Goal: Task Accomplishment & Management: Use online tool/utility

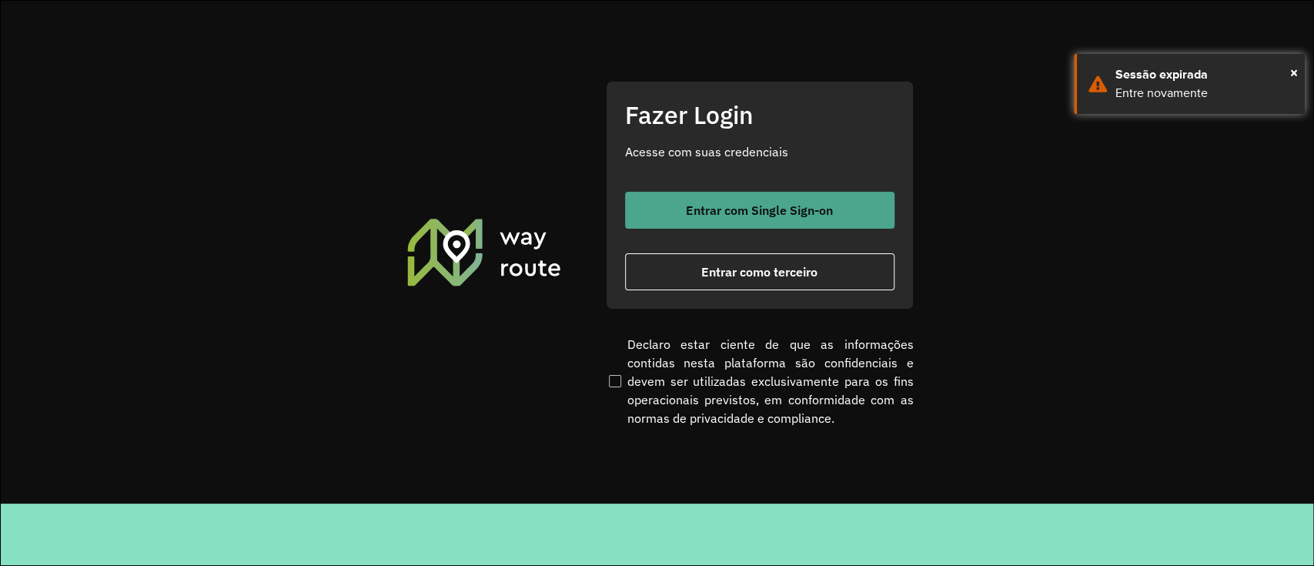
click at [724, 209] on span "Entrar com Single Sign-on" at bounding box center [759, 210] width 147 height 12
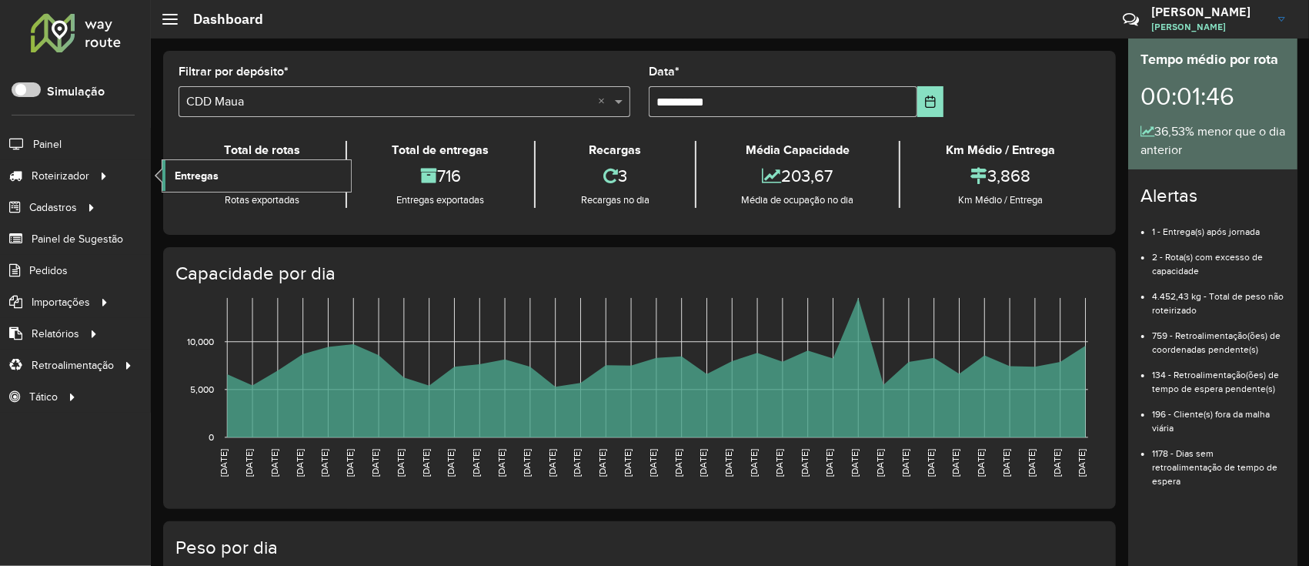
click at [199, 172] on span "Entregas" at bounding box center [197, 176] width 44 height 16
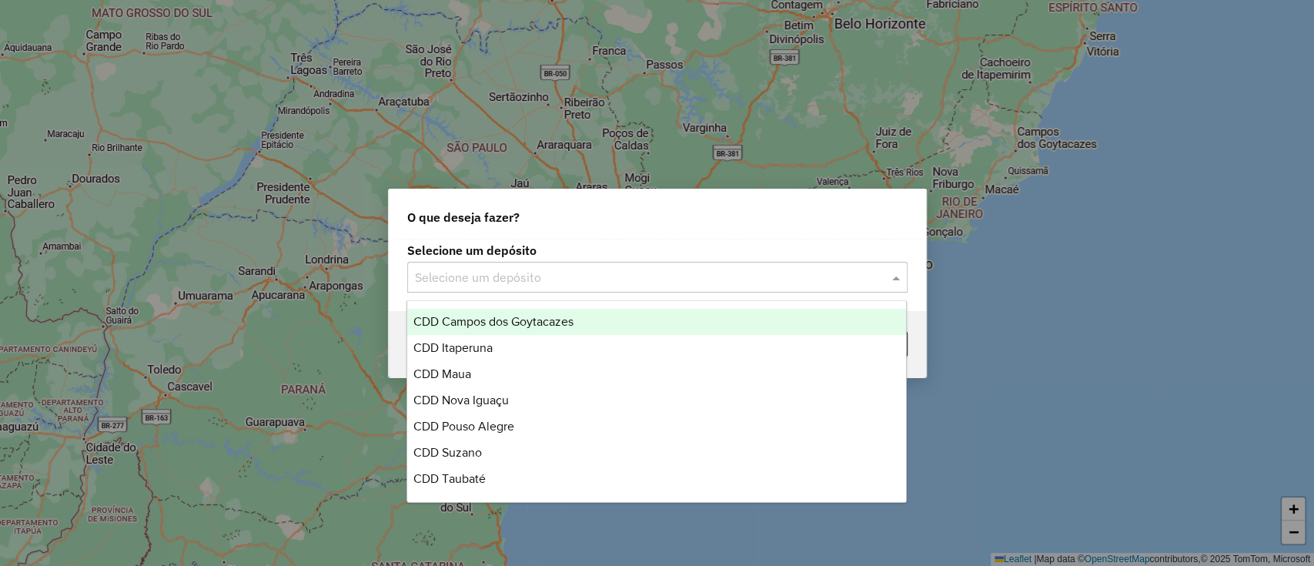
click at [522, 285] on input "text" at bounding box center [642, 278] width 454 height 18
click at [517, 325] on span "CDD Campos dos Goytacazes" at bounding box center [493, 321] width 160 height 13
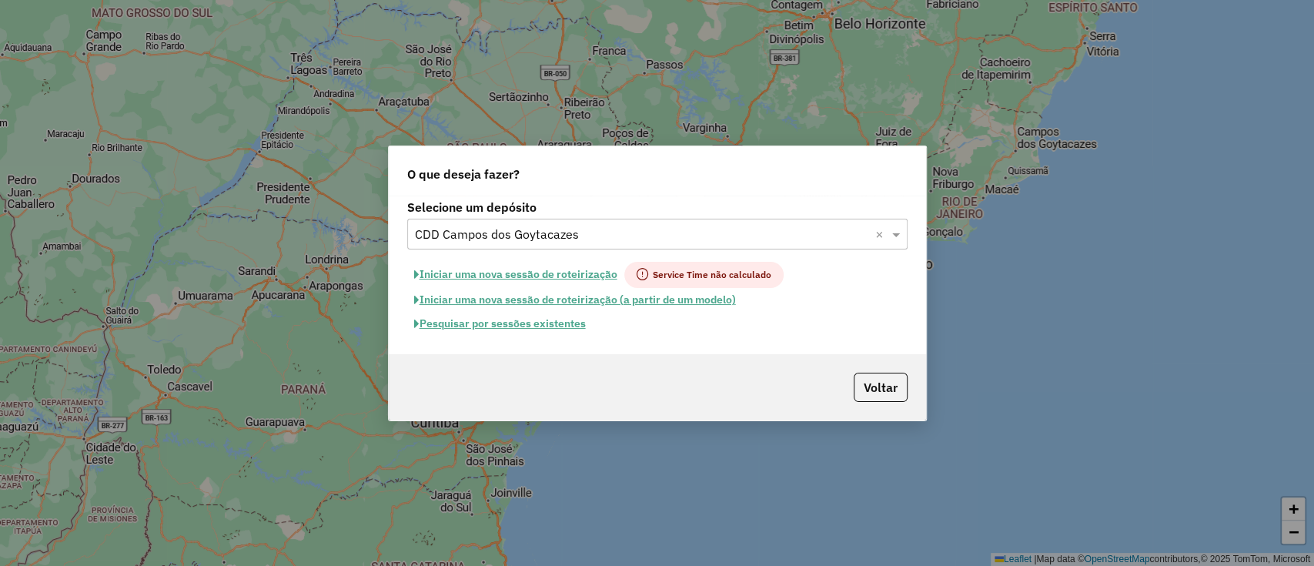
click at [554, 319] on button "Pesquisar por sessões existentes" at bounding box center [499, 324] width 185 height 24
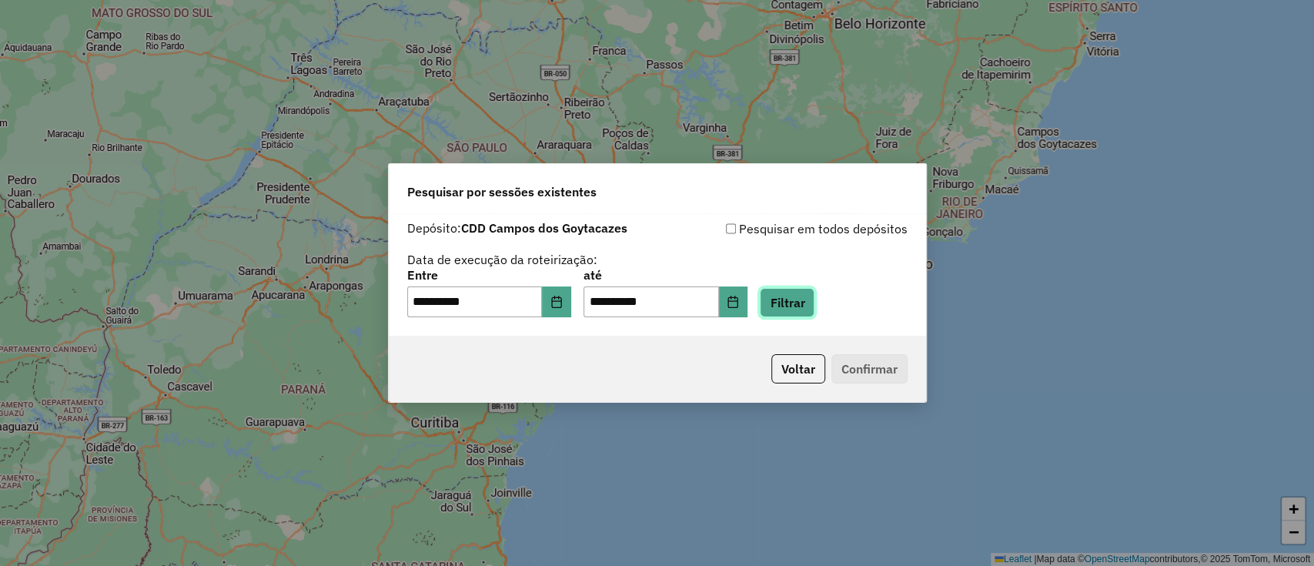
click at [791, 299] on button "Filtrar" at bounding box center [787, 302] width 55 height 29
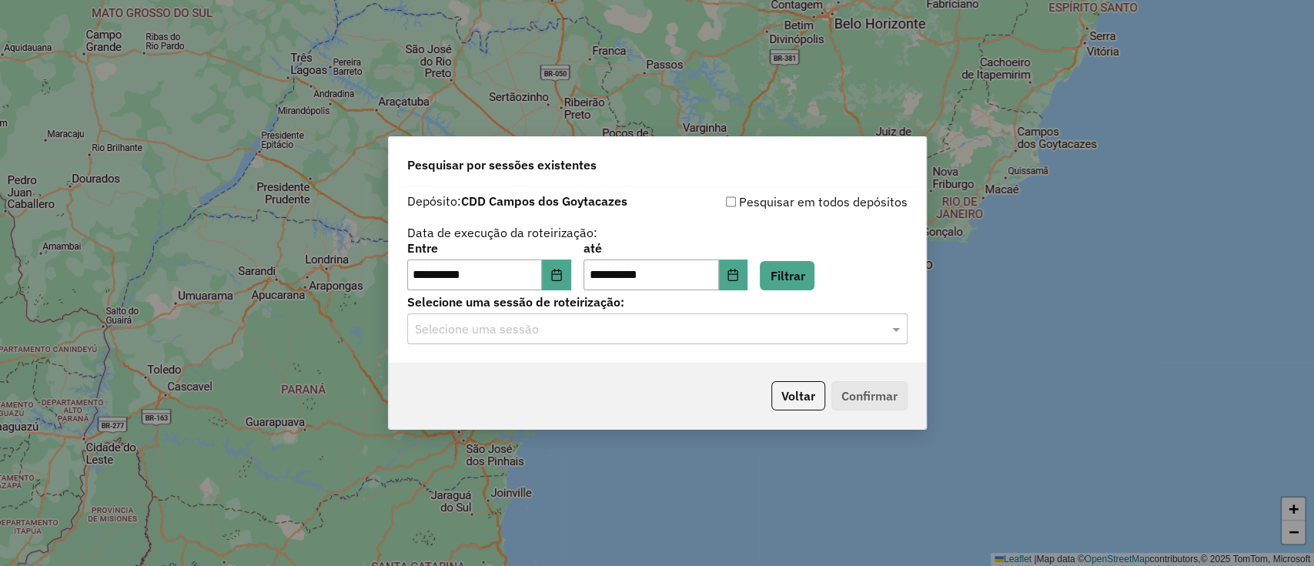
click at [667, 329] on input "text" at bounding box center [642, 329] width 454 height 18
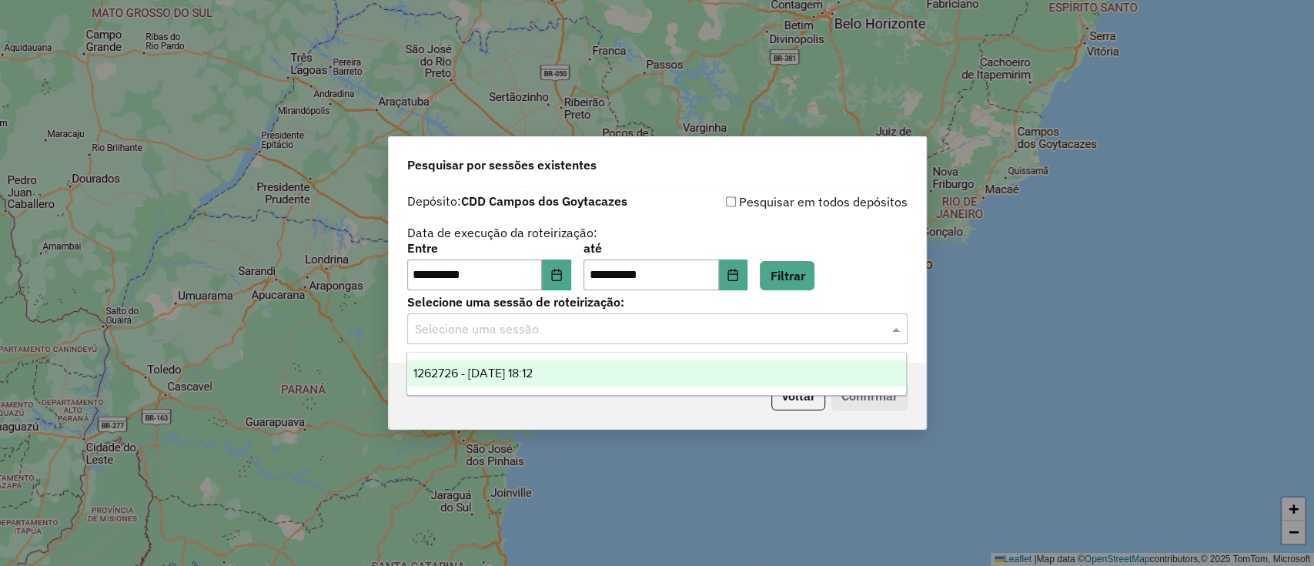
click at [630, 369] on div "1262726 - 10/09/2025 18:12" at bounding box center [656, 373] width 499 height 26
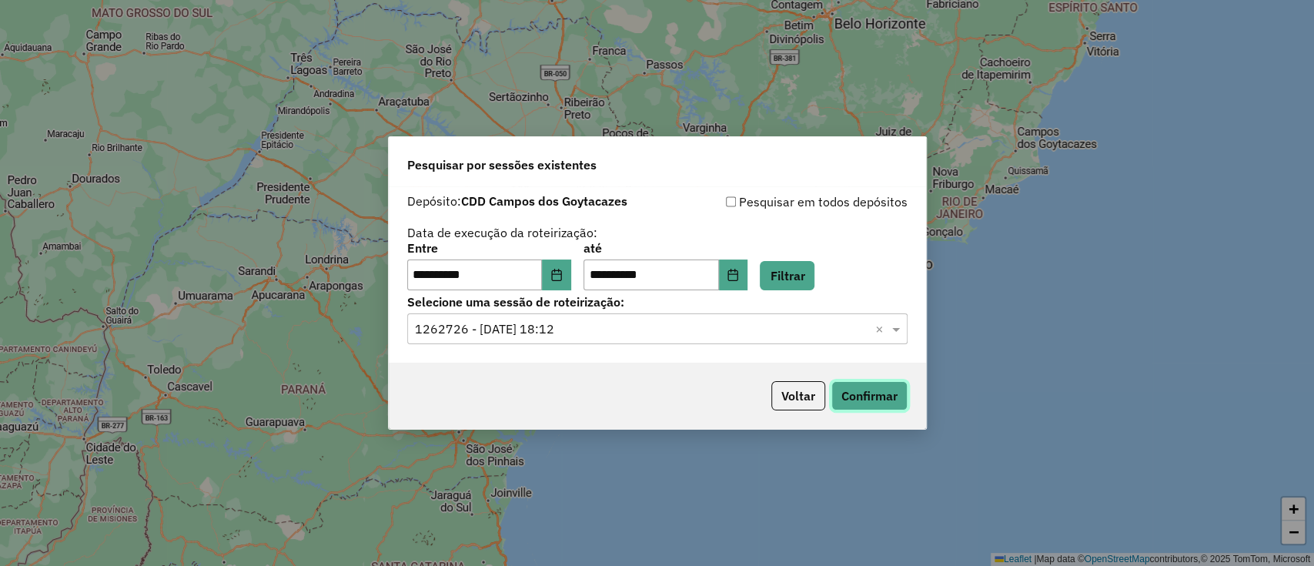
click at [864, 390] on button "Confirmar" at bounding box center [869, 395] width 76 height 29
click at [791, 409] on div "Voltar Confirmar" at bounding box center [657, 396] width 537 height 66
click at [791, 406] on button "Voltar" at bounding box center [798, 395] width 54 height 29
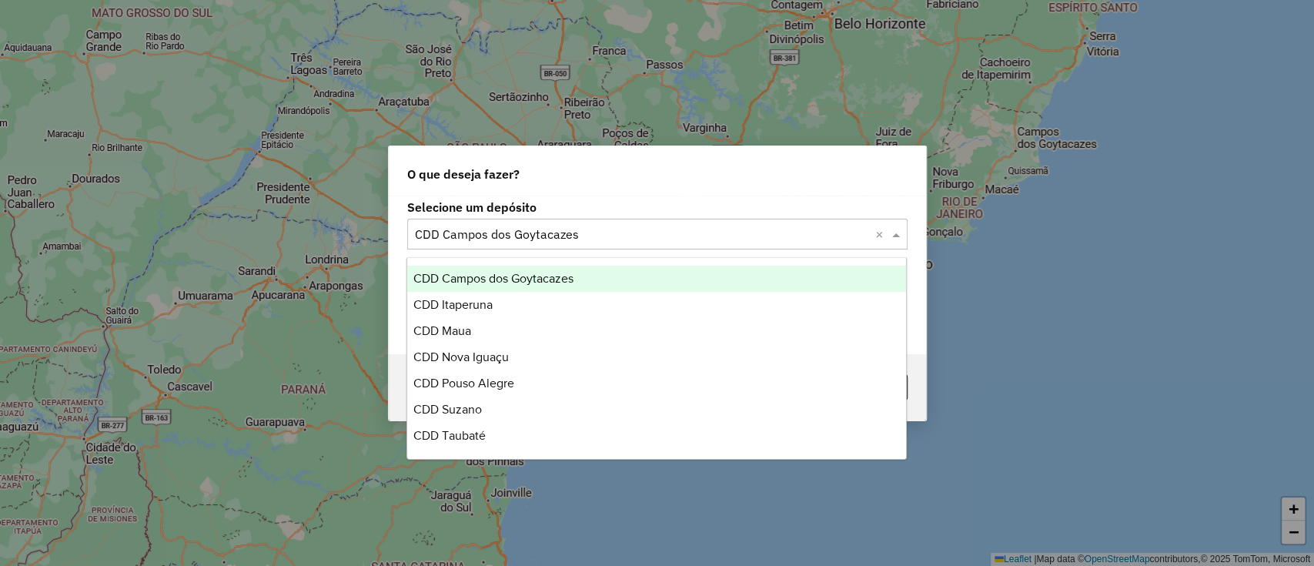
click at [712, 226] on input "text" at bounding box center [642, 235] width 454 height 18
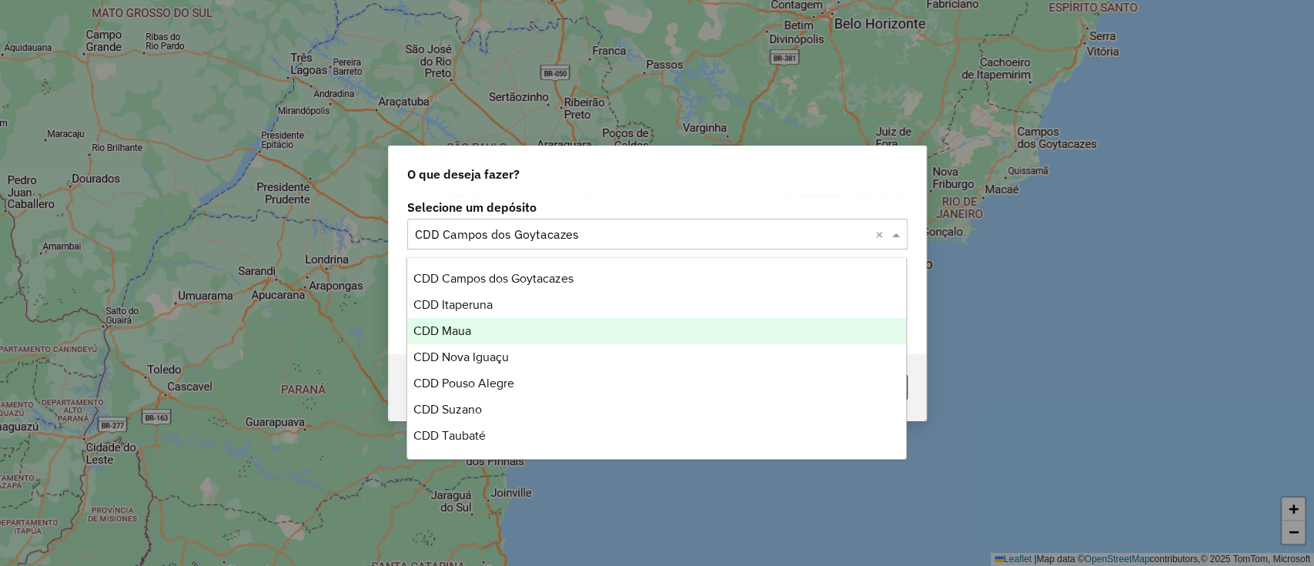
click at [533, 323] on div "CDD Maua" at bounding box center [656, 331] width 499 height 26
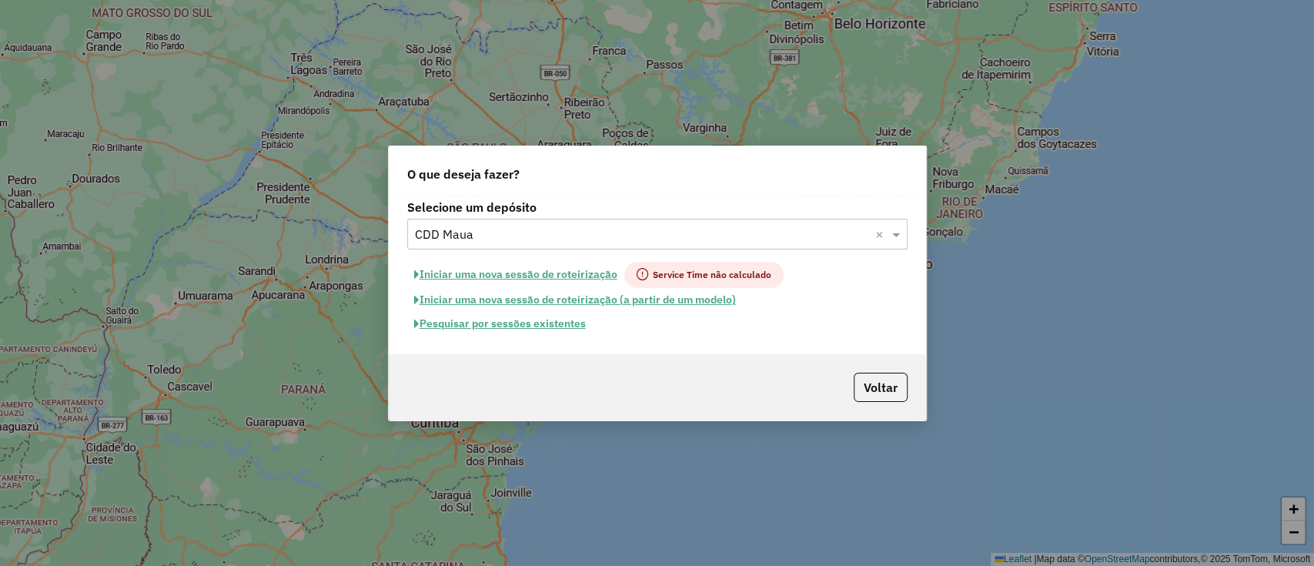
click at [548, 323] on button "Pesquisar por sessões existentes" at bounding box center [499, 324] width 185 height 24
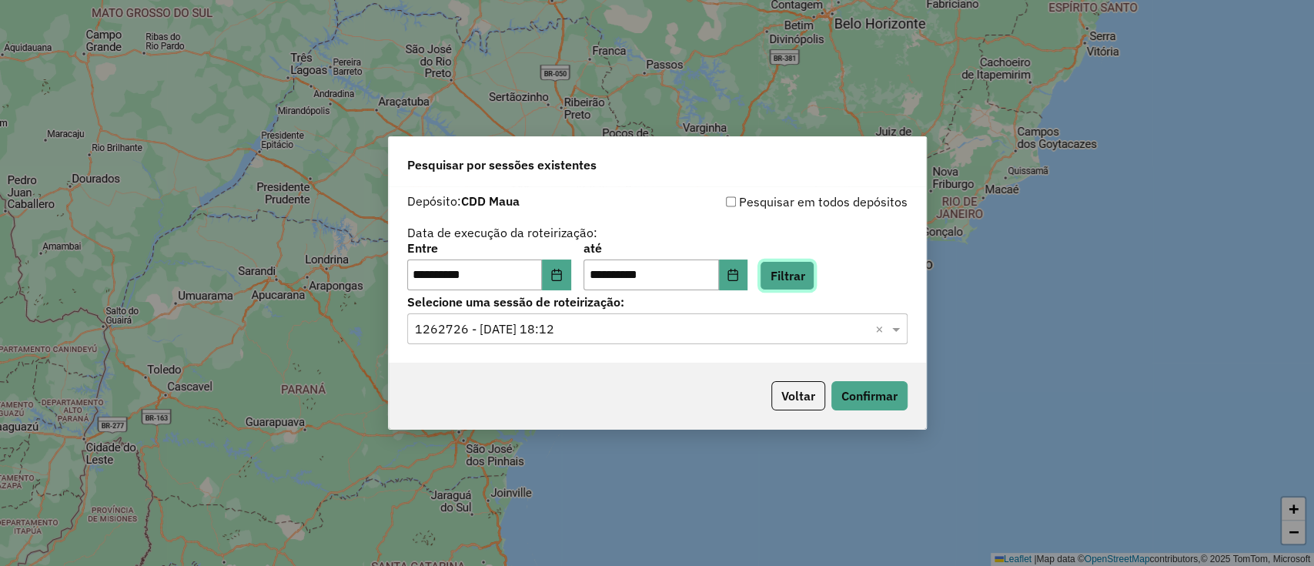
click at [807, 262] on button "Filtrar" at bounding box center [787, 275] width 55 height 29
click at [691, 341] on div "Selecione uma sessão × ×" at bounding box center [657, 328] width 500 height 31
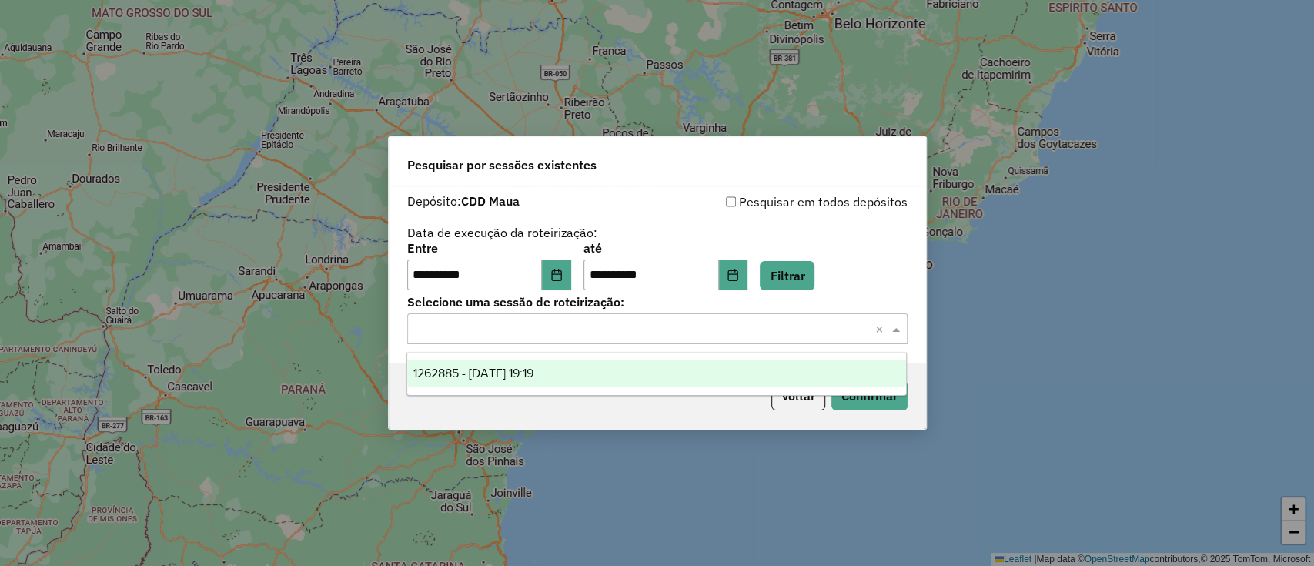
click at [683, 369] on div "1262885 - 10/09/2025 19:19" at bounding box center [656, 373] width 499 height 26
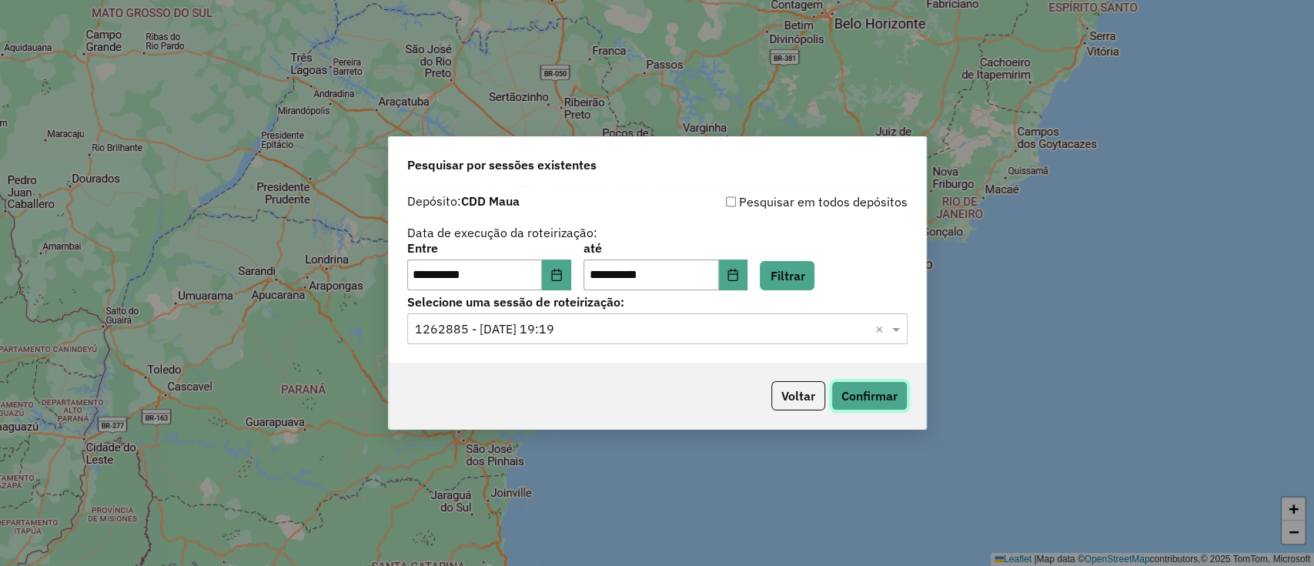
click at [897, 387] on button "Confirmar" at bounding box center [869, 395] width 76 height 29
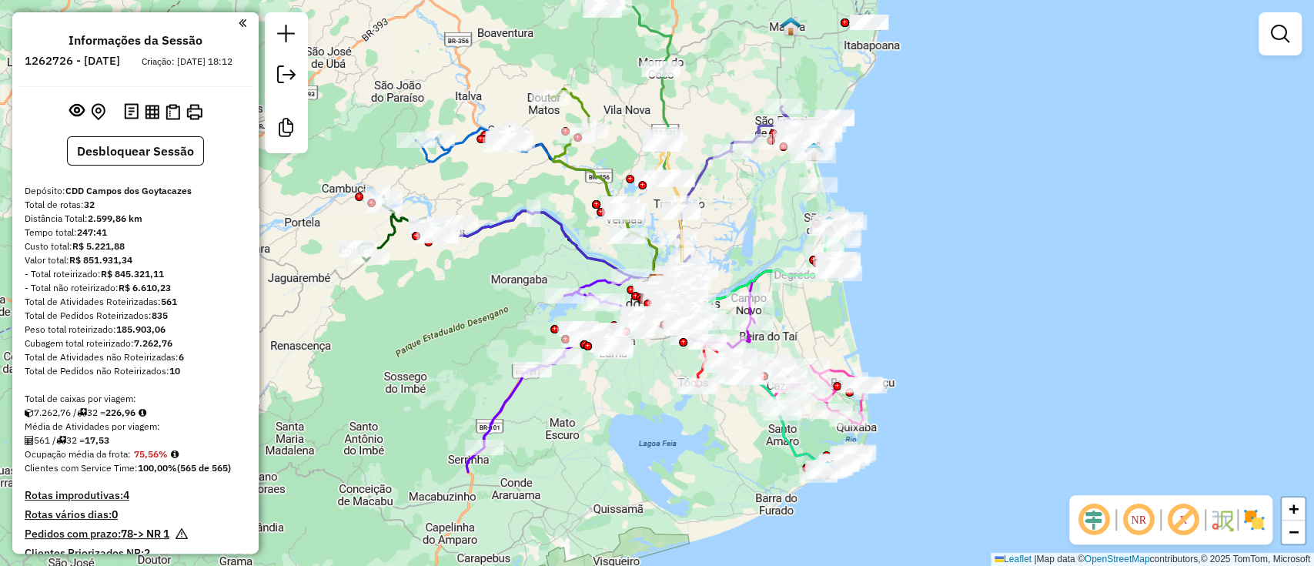
click at [1090, 521] on em at bounding box center [1093, 519] width 37 height 37
click at [1174, 513] on em at bounding box center [1183, 519] width 37 height 37
click at [1253, 514] on img at bounding box center [1253, 519] width 25 height 25
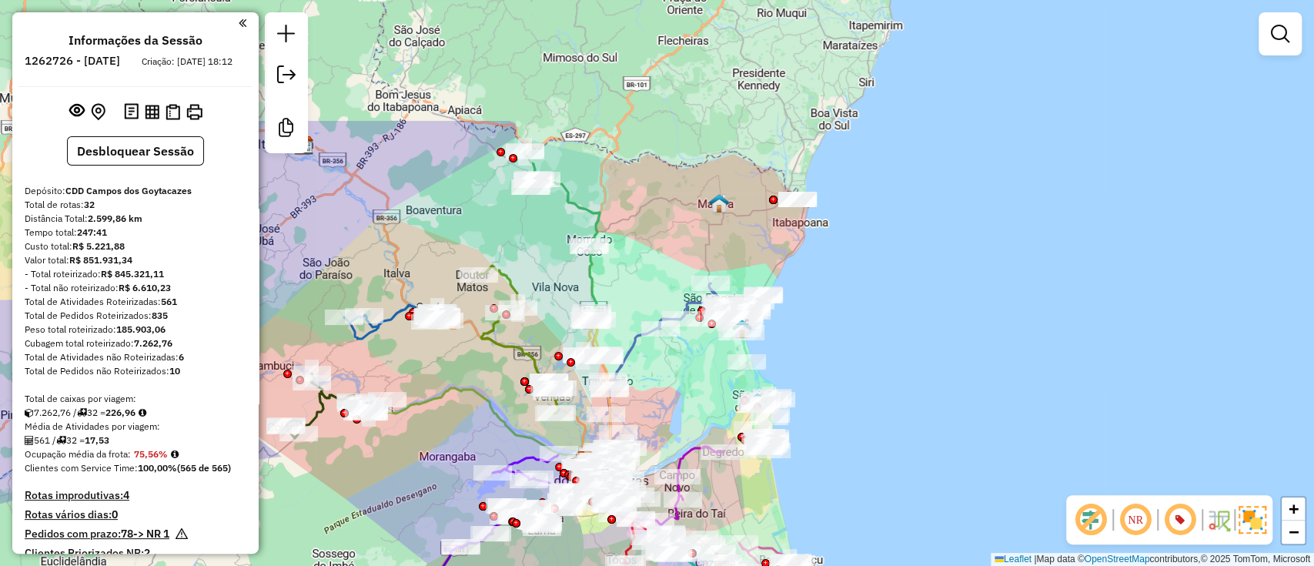
drag, startPoint x: 927, startPoint y: 266, endPoint x: 854, endPoint y: 458, distance: 205.4
click at [855, 458] on div "Janela de atendimento Grade de atendimento Capacidade Transportadoras Veículos …" at bounding box center [657, 283] width 1314 height 566
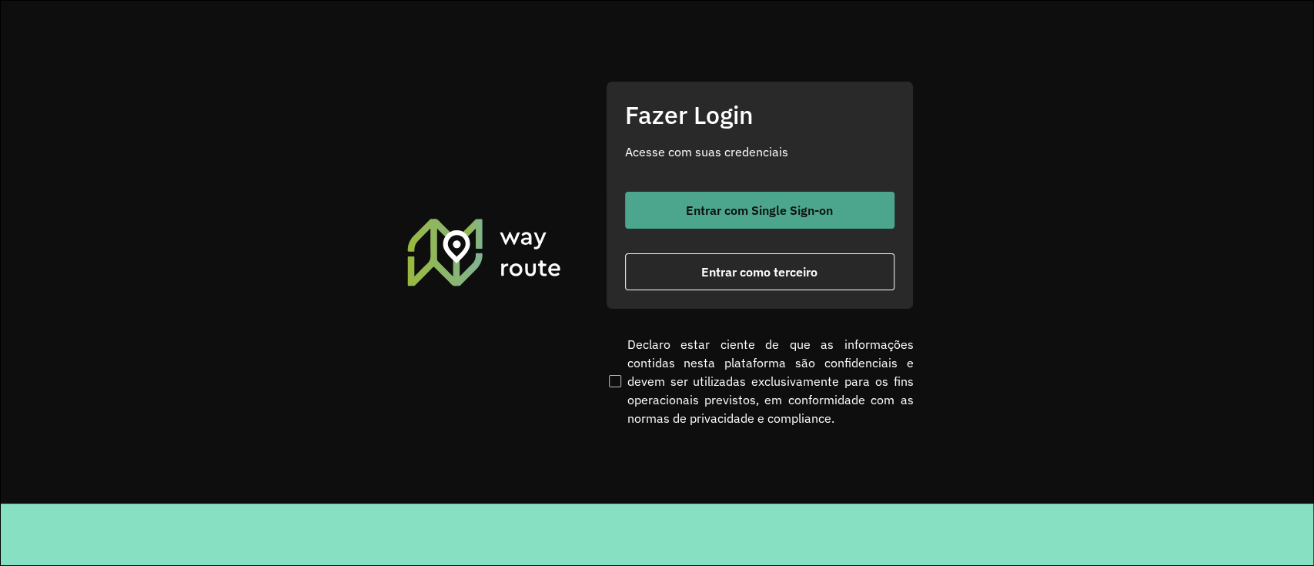
click at [683, 195] on button "Entrar com Single Sign-on" at bounding box center [759, 210] width 269 height 37
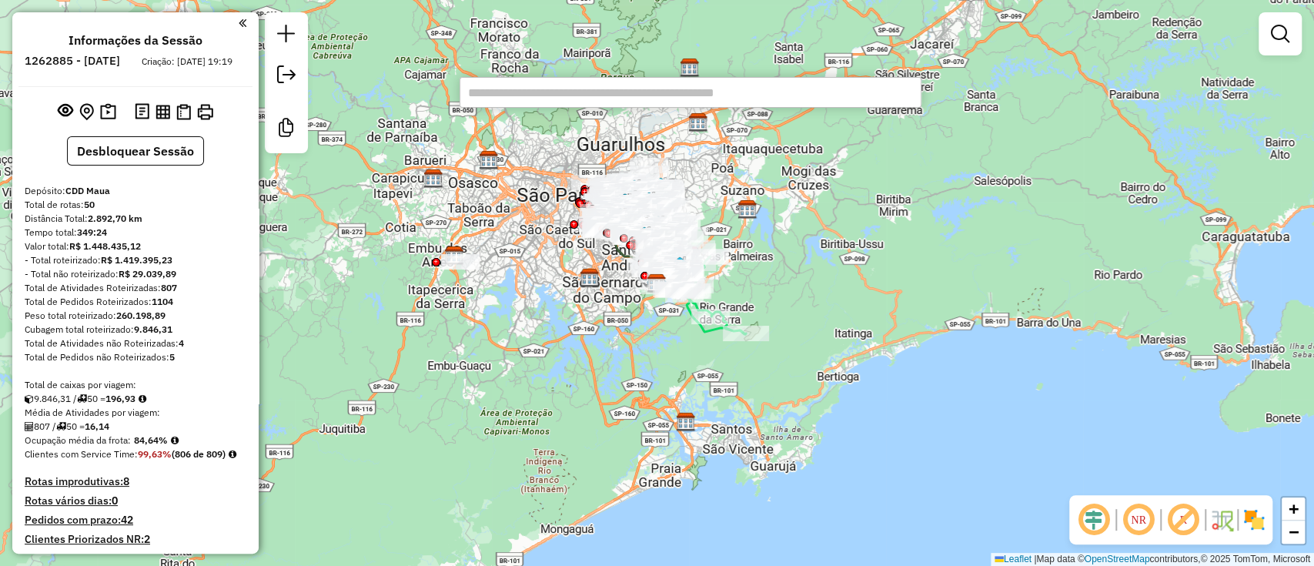
paste input "*****"
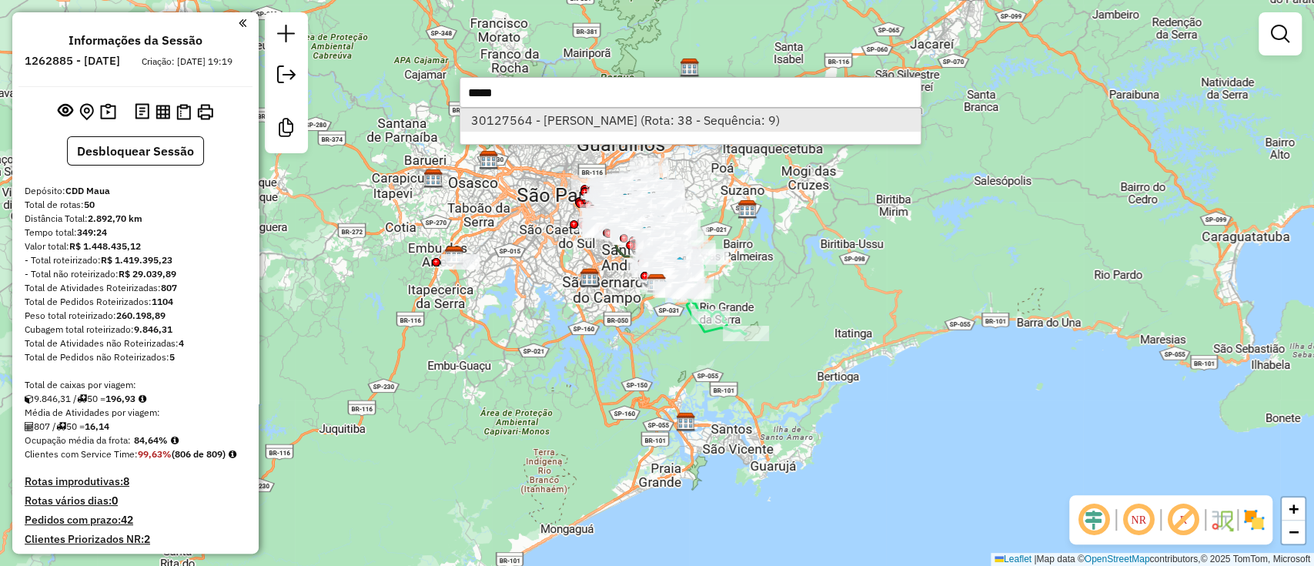
type input "*****"
click at [740, 125] on li "30127564 - [PERSON_NAME] (Rota: 38 - Sequência: 9)" at bounding box center [690, 120] width 460 height 23
select select "**********"
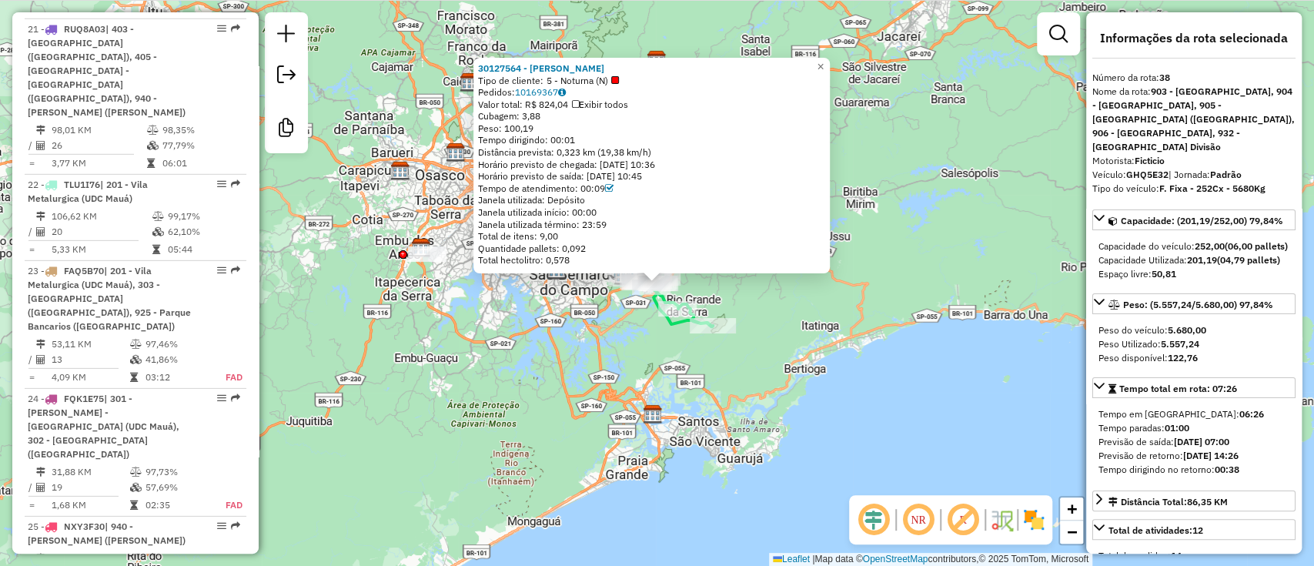
scroll to position [4390, 0]
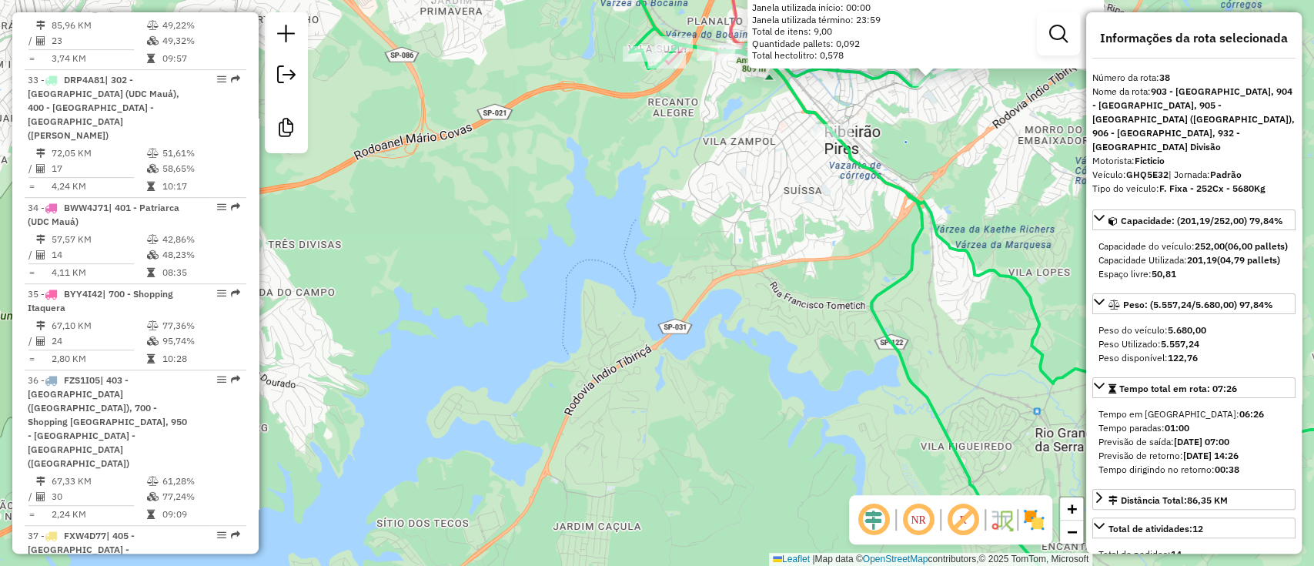
click at [878, 525] on em at bounding box center [873, 519] width 37 height 37
click at [963, 523] on em at bounding box center [962, 519] width 37 height 37
click at [1032, 505] on div "NR" at bounding box center [950, 519] width 203 height 49
click at [1034, 537] on div "NR" at bounding box center [950, 519] width 203 height 49
click at [1034, 521] on img at bounding box center [1033, 519] width 25 height 25
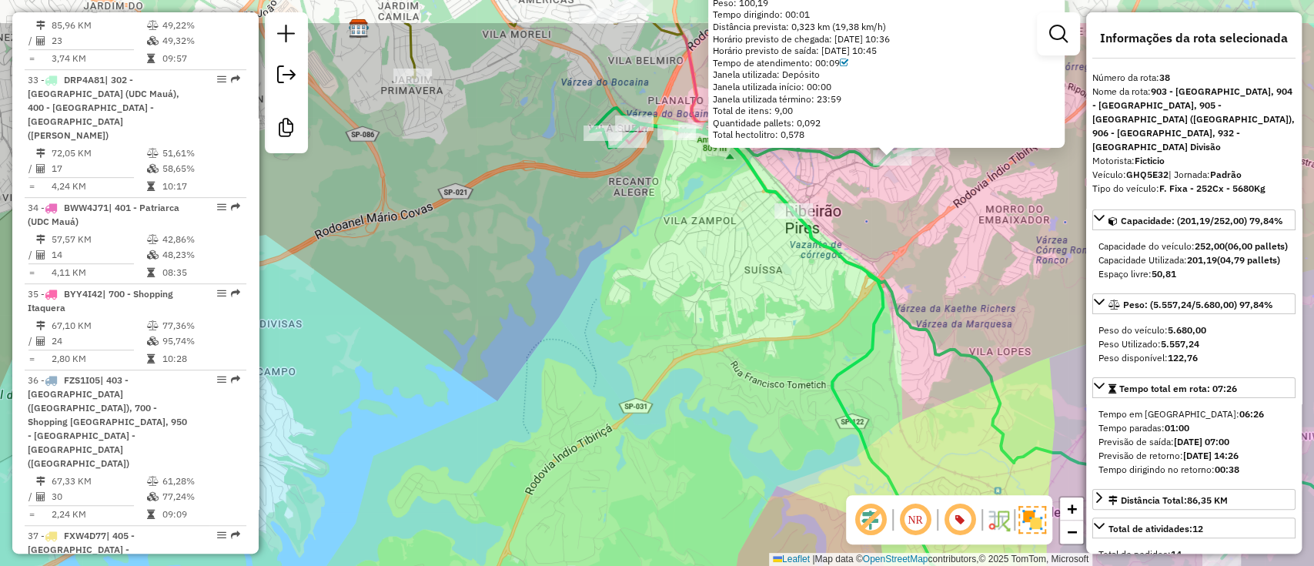
drag, startPoint x: 965, startPoint y: 364, endPoint x: 909, endPoint y: 419, distance: 78.9
click at [896, 478] on icon at bounding box center [997, 362] width 815 height 679
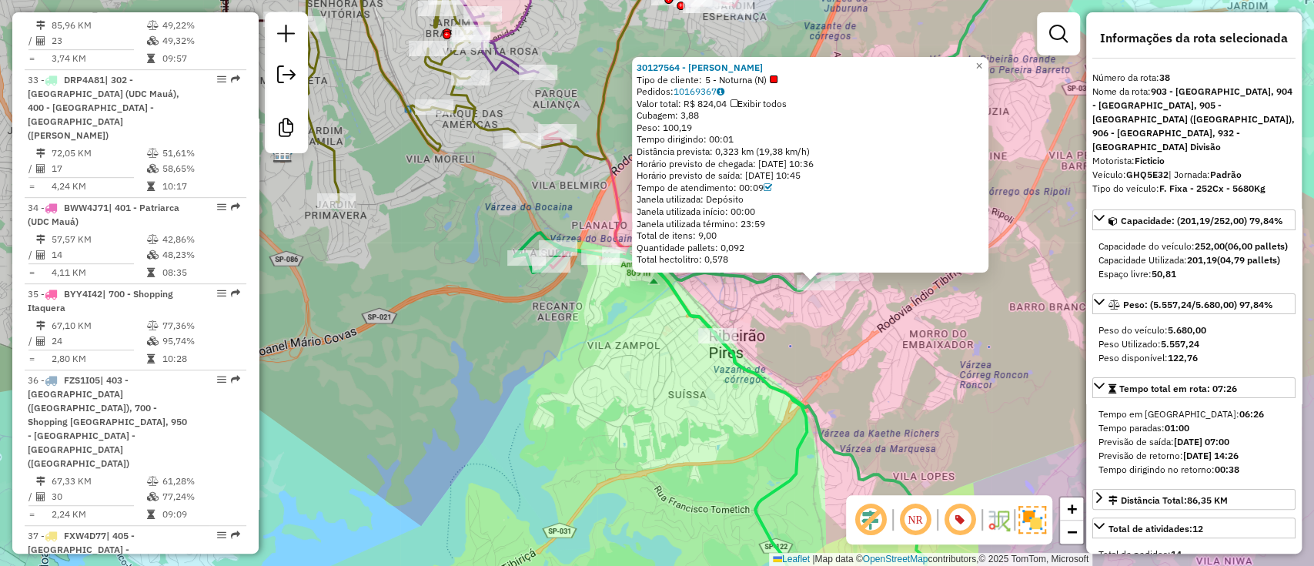
click at [1009, 284] on div "30127564 - [PERSON_NAME] Tipo de cliente: 5 - Noturna (N) Pedidos: 10169367 Val…" at bounding box center [657, 283] width 1314 height 566
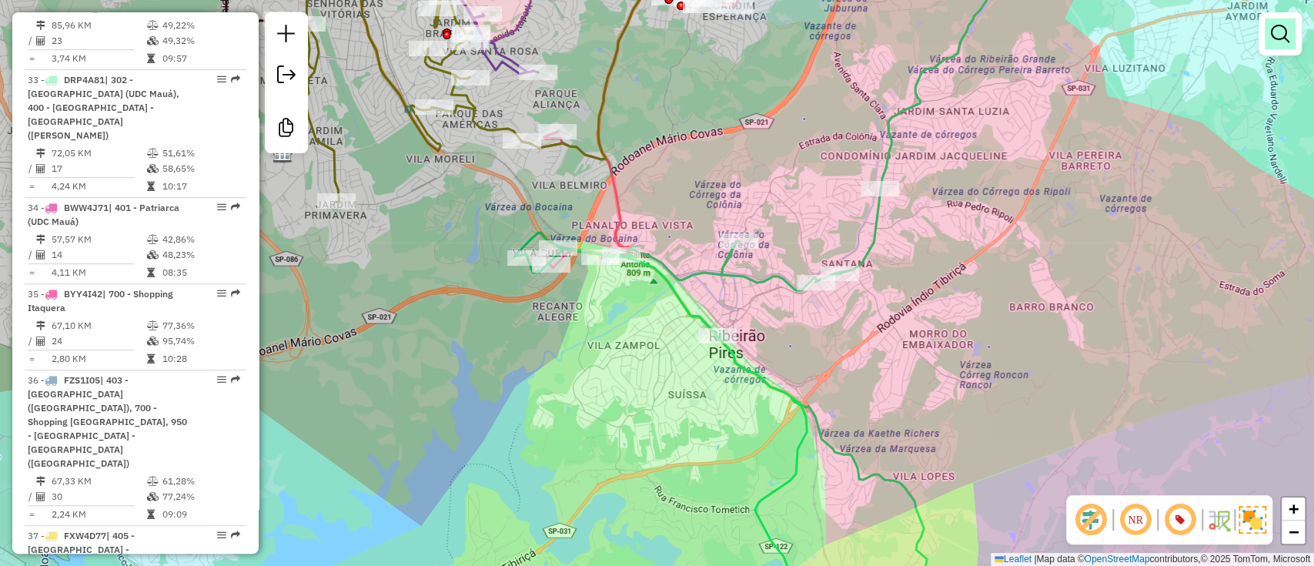
click at [1276, 38] on em at bounding box center [1280, 34] width 18 height 18
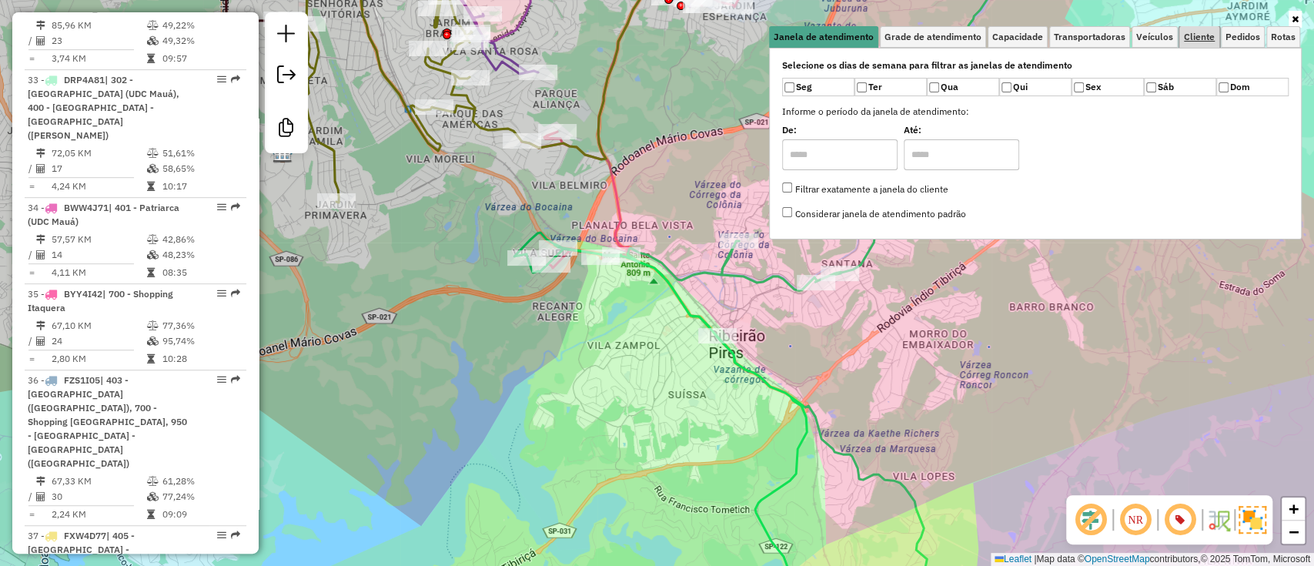
click at [1215, 40] on link "Cliente" at bounding box center [1199, 37] width 40 height 22
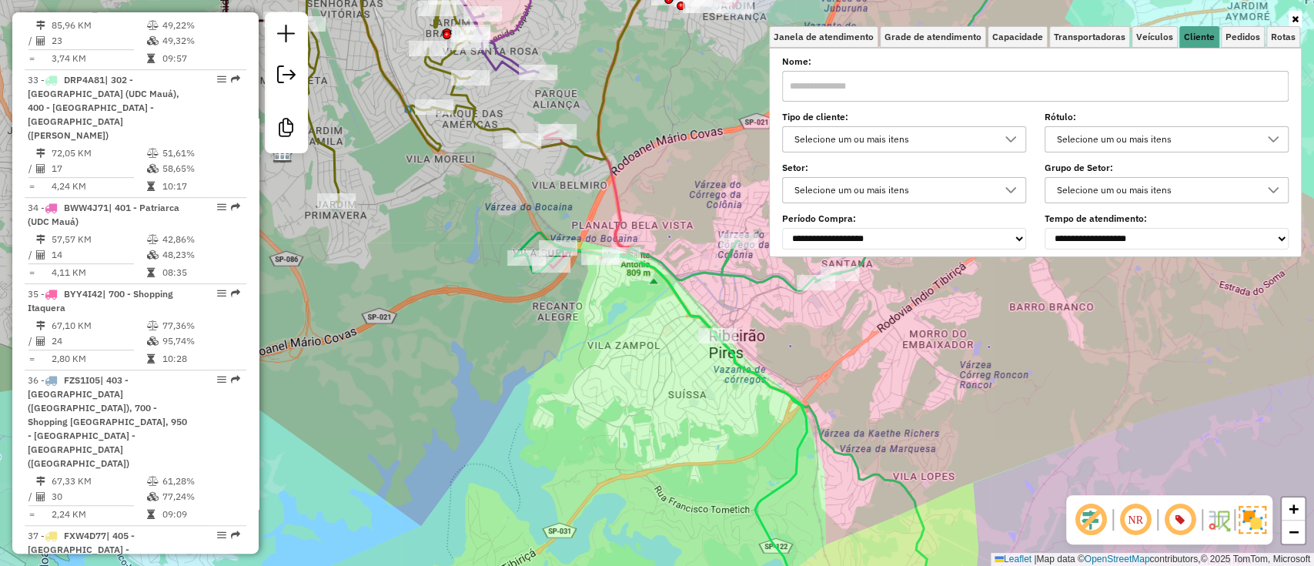
click at [943, 146] on div "Selecione um ou mais itens" at bounding box center [892, 139] width 207 height 25
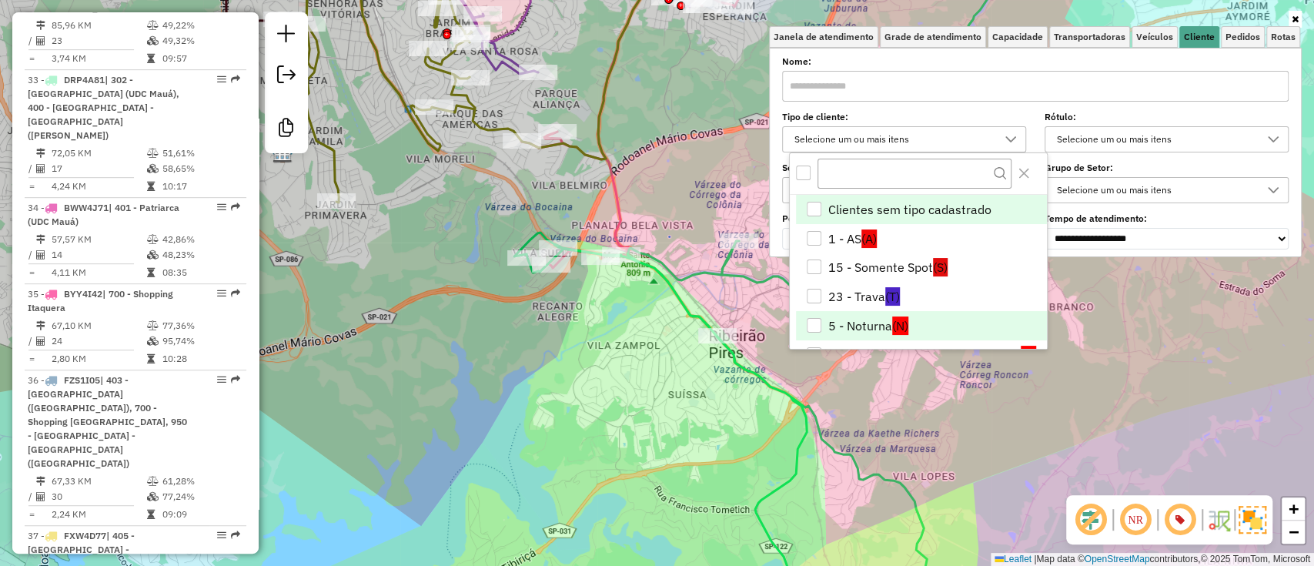
click at [914, 312] on li "5 - Noturna (N)" at bounding box center [921, 325] width 250 height 29
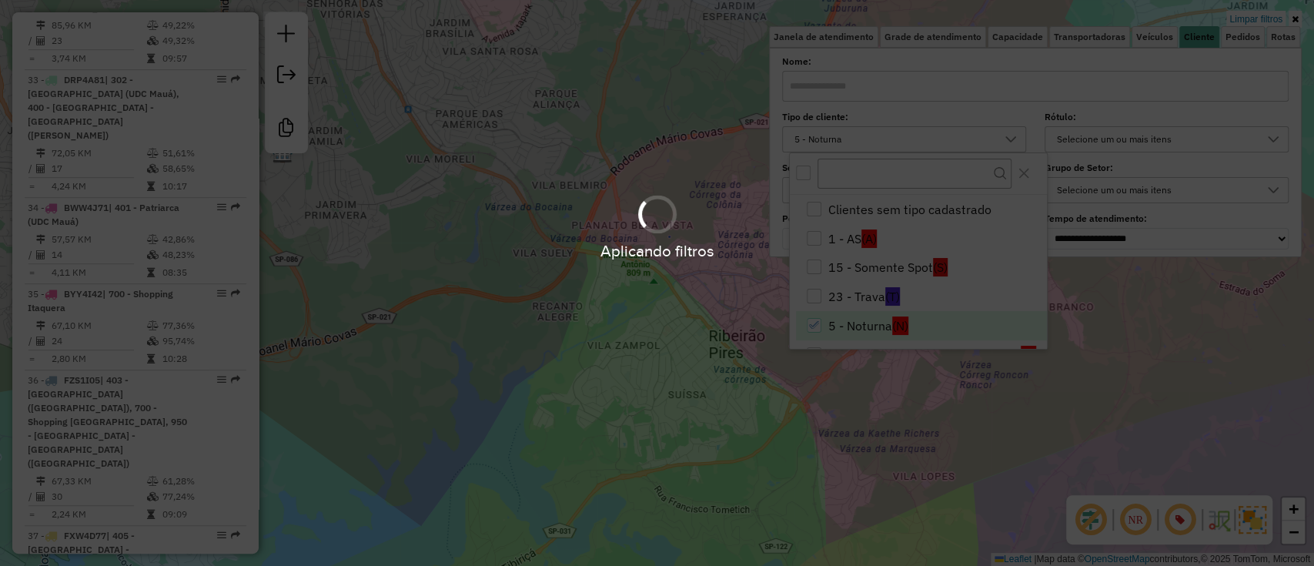
click at [907, 459] on div "Limpar filtros Janela de atendimento Grade de atendimento Capacidade Transporta…" at bounding box center [657, 283] width 1314 height 566
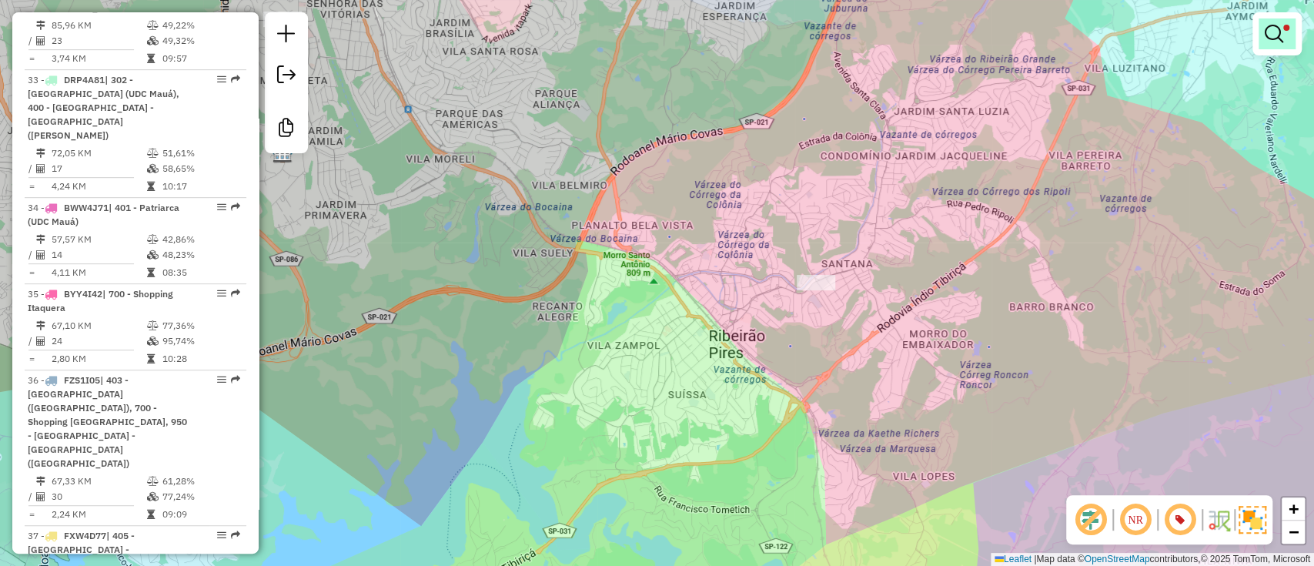
click at [1278, 45] on link at bounding box center [1276, 33] width 37 height 31
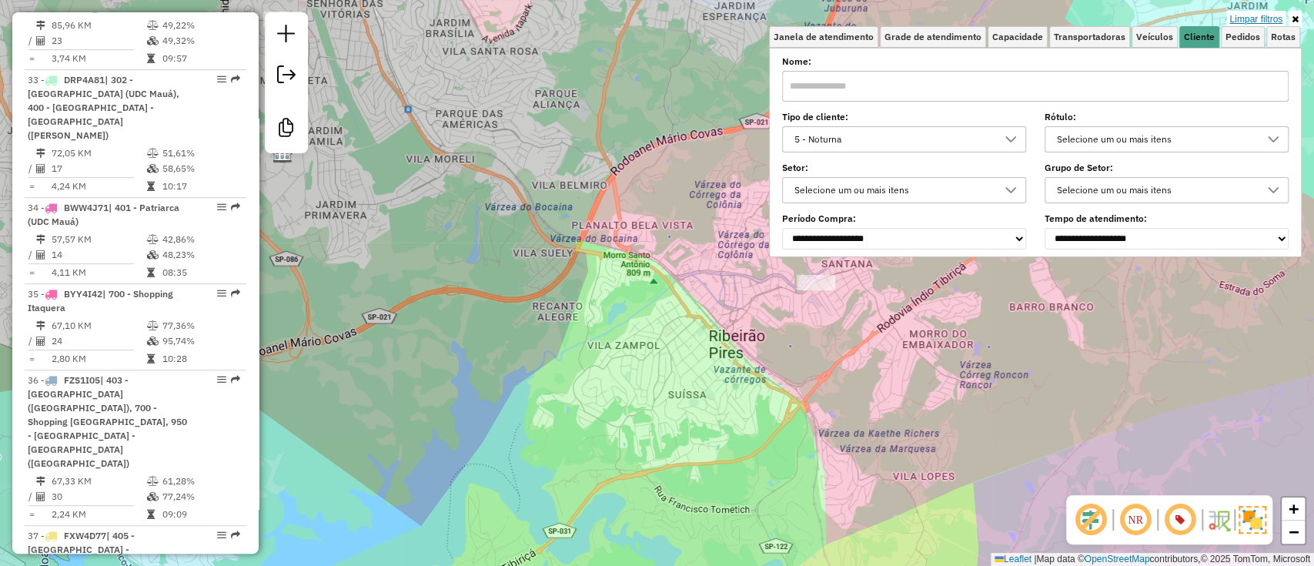
click at [1275, 17] on link "Limpar filtros" at bounding box center [1255, 19] width 59 height 17
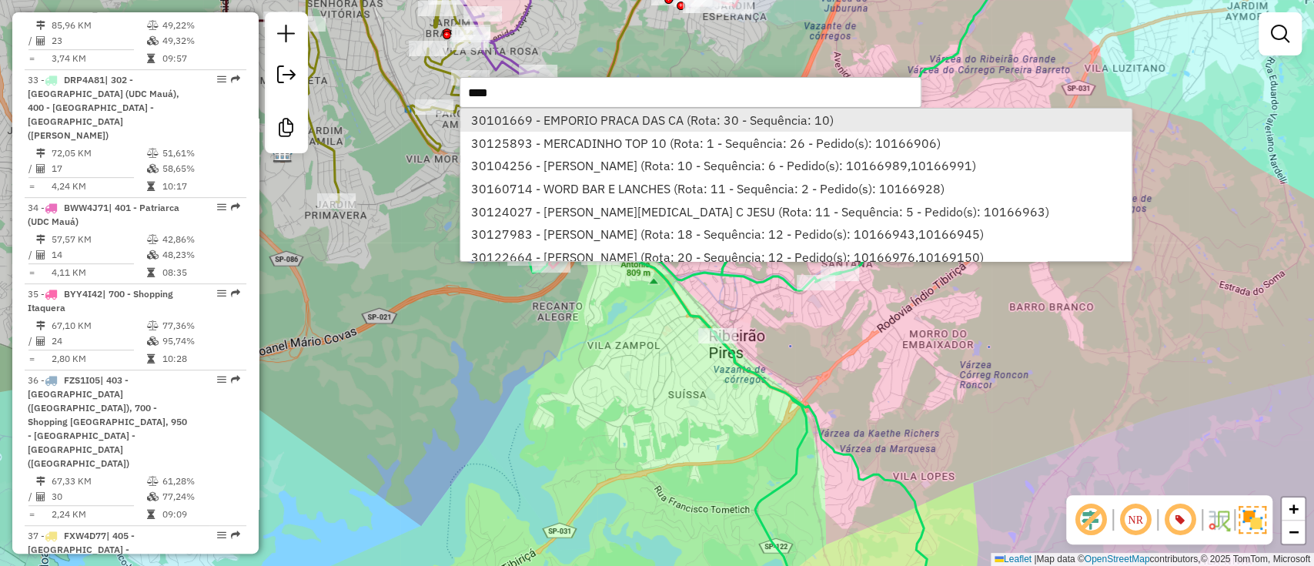
type input "****"
click at [766, 123] on li "30101669 - EMPORIO PRACA DAS CA (Rota: 30 - Sequência: 10)" at bounding box center [795, 120] width 670 height 23
select select "**********"
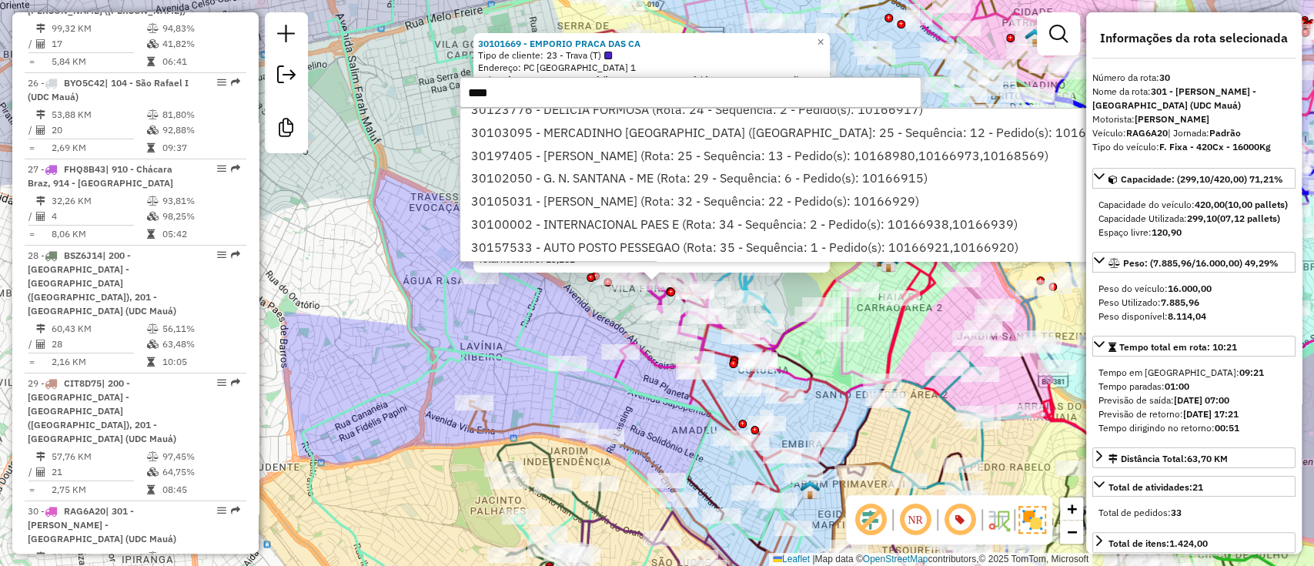
scroll to position [0, 0]
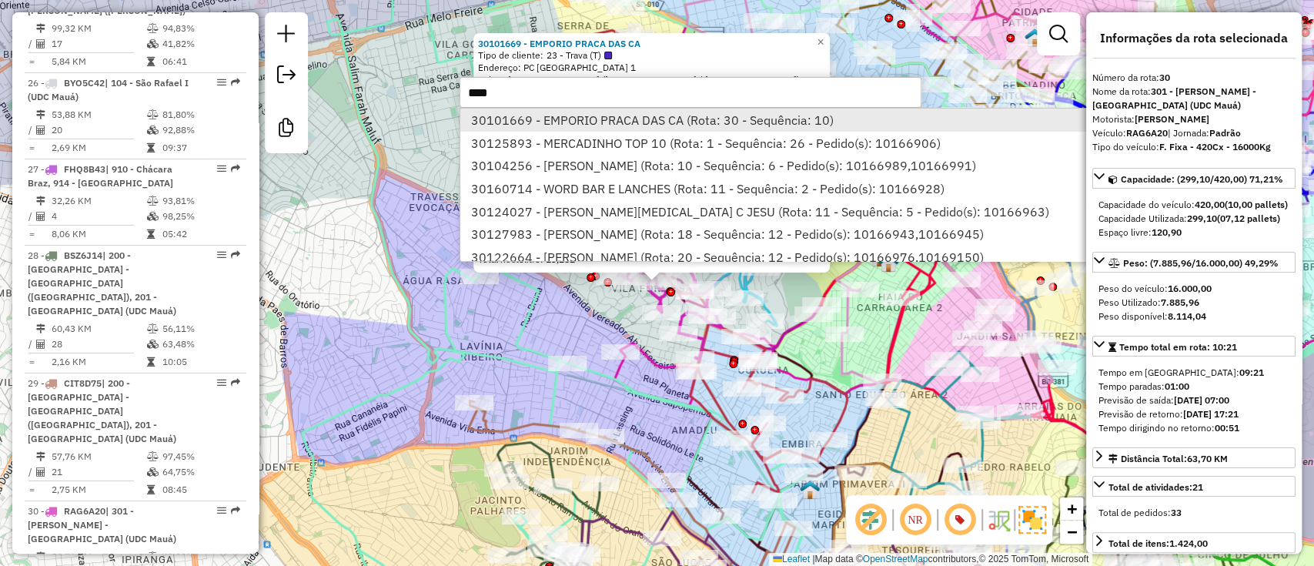
type input "****"
click at [697, 120] on li "30101669 - EMPORIO PRACA DAS CA (Rota: 30 - Sequência: 10)" at bounding box center [795, 120] width 670 height 23
